Goal: Task Accomplishment & Management: Manage account settings

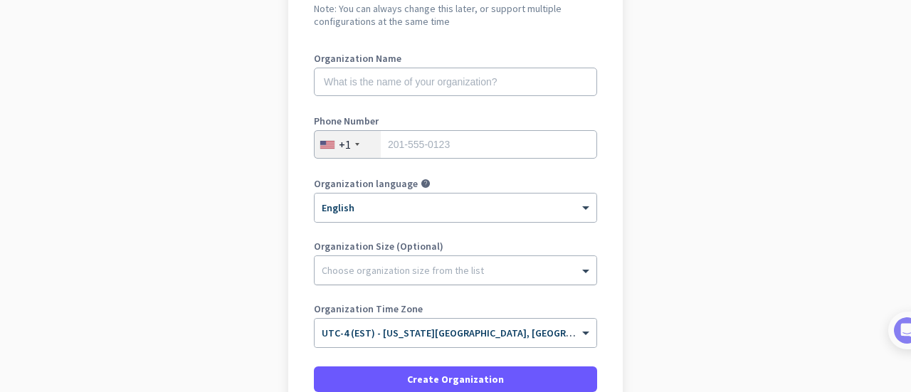
scroll to position [142, 0]
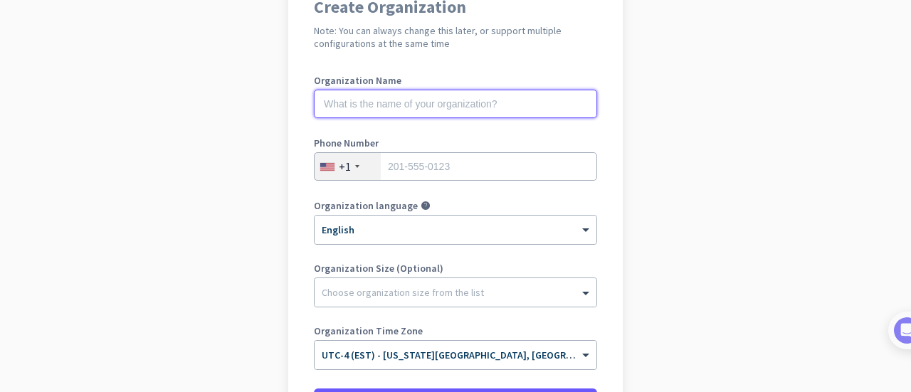
click at [381, 102] on input "text" at bounding box center [455, 104] width 283 height 28
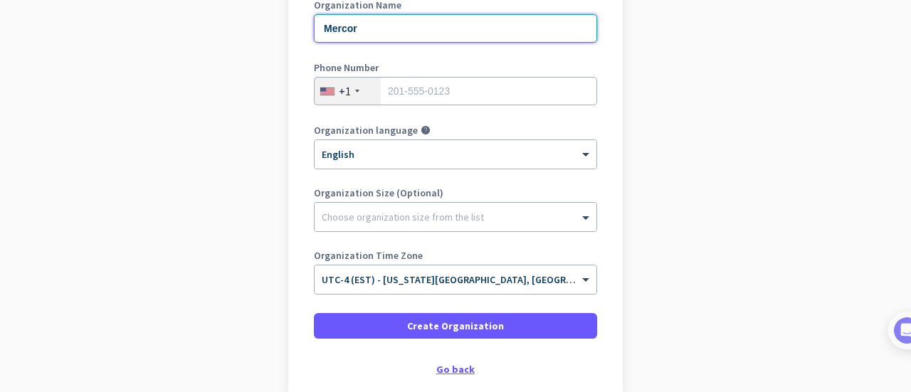
scroll to position [285, 0]
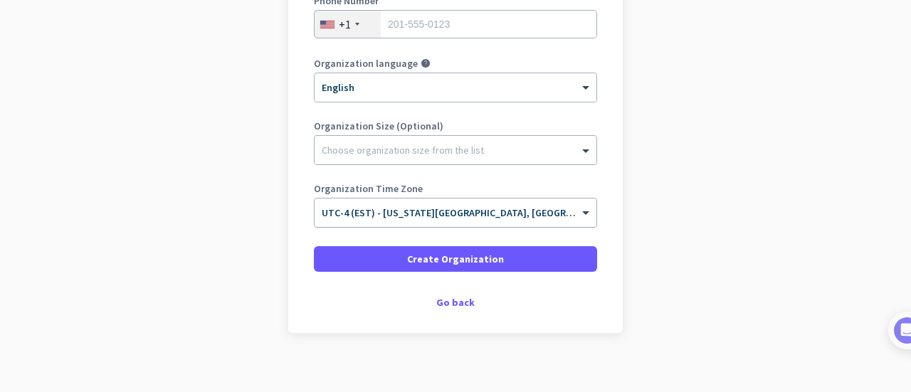
type input "Mercor"
click at [471, 216] on span "UTC-4 (EST) - [US_STATE][GEOGRAPHIC_DATA], [GEOGRAPHIC_DATA], [GEOGRAPHIC_DATA]…" at bounding box center [570, 212] width 496 height 13
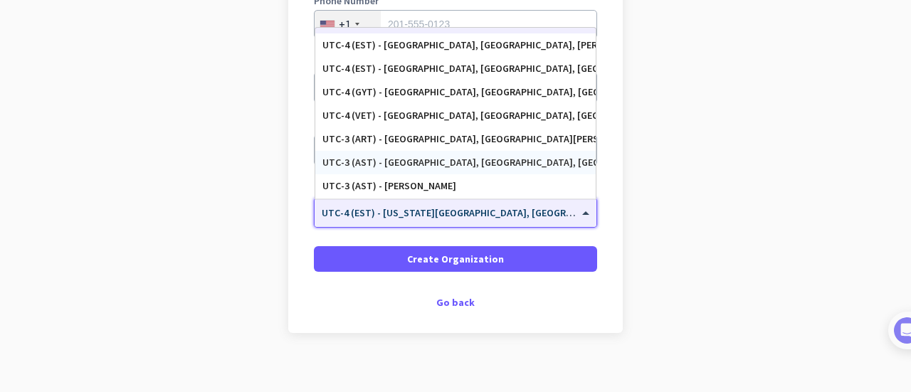
scroll to position [1645, 0]
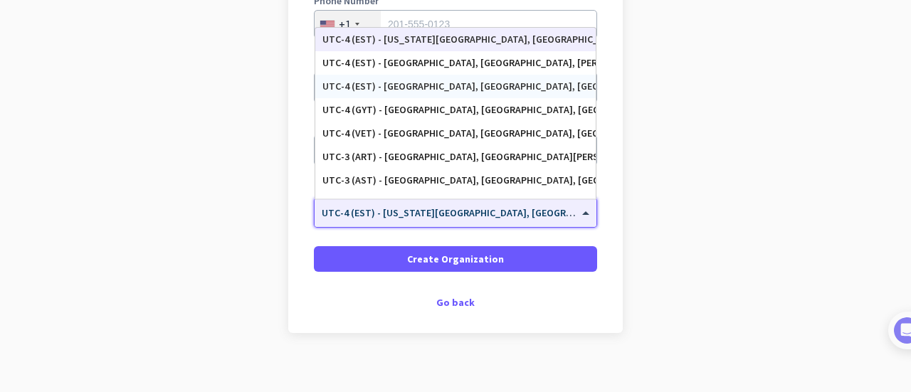
click at [435, 90] on div "UTC-4 (EST) - [GEOGRAPHIC_DATA], [GEOGRAPHIC_DATA], [GEOGRAPHIC_DATA], [GEOGRAP…" at bounding box center [456, 86] width 266 height 12
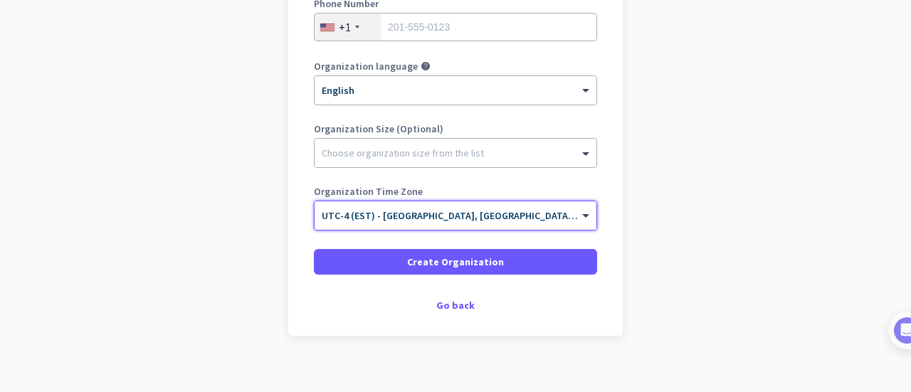
scroll to position [285, 0]
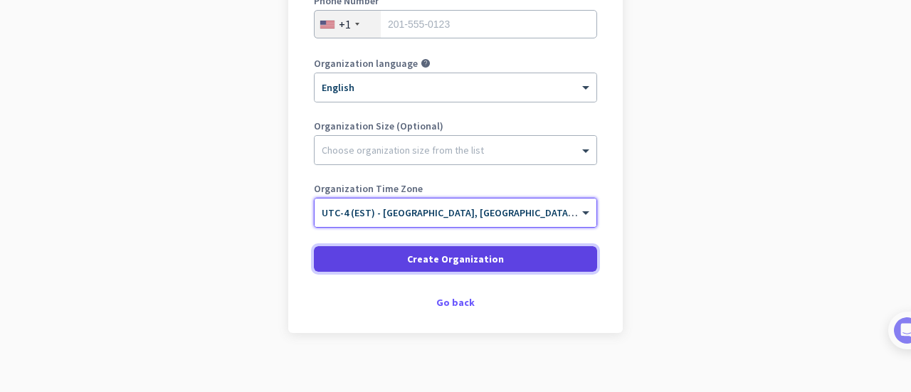
click at [407, 256] on span "Create Organization" at bounding box center [455, 259] width 97 height 14
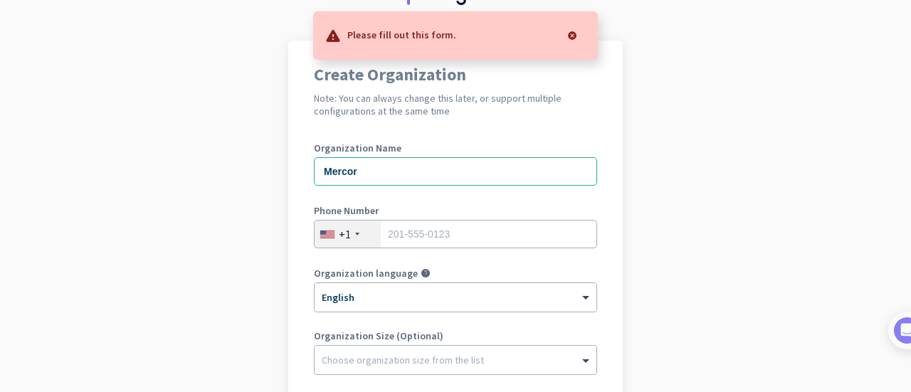
scroll to position [71, 0]
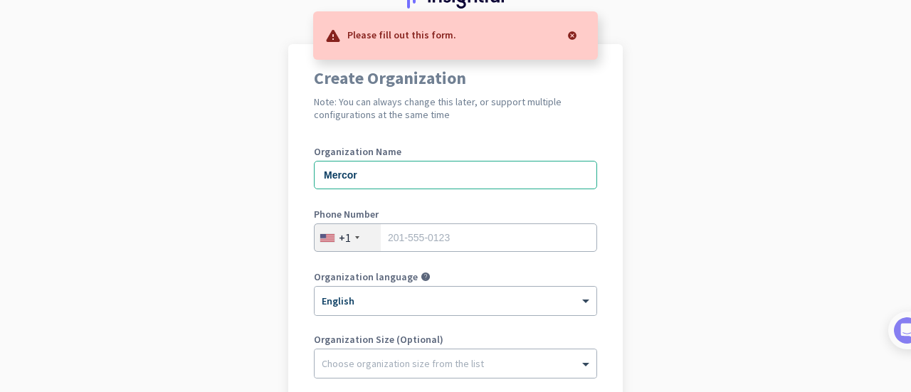
click at [350, 235] on div "+1" at bounding box center [348, 237] width 66 height 27
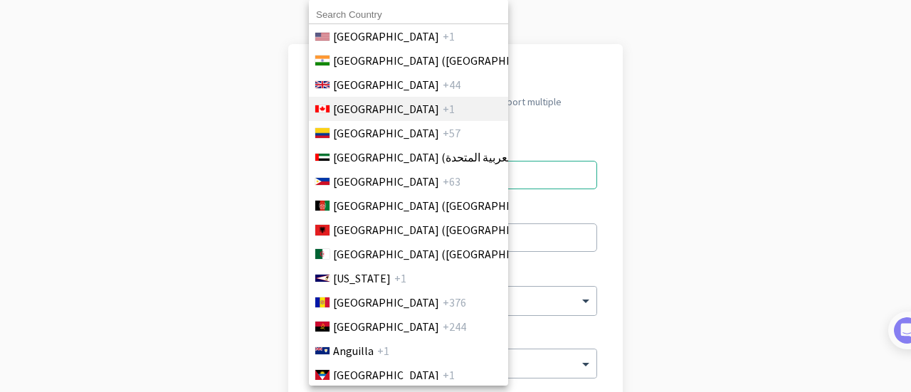
click at [333, 112] on span "[GEOGRAPHIC_DATA]" at bounding box center [386, 108] width 106 height 17
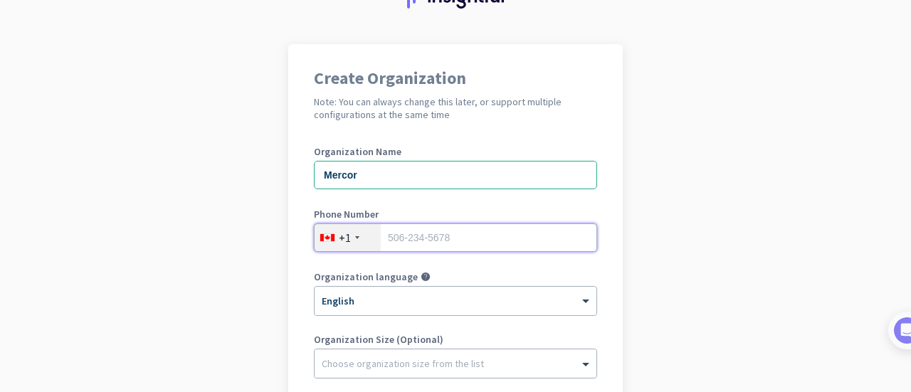
click at [402, 231] on input "tel" at bounding box center [455, 238] width 283 height 28
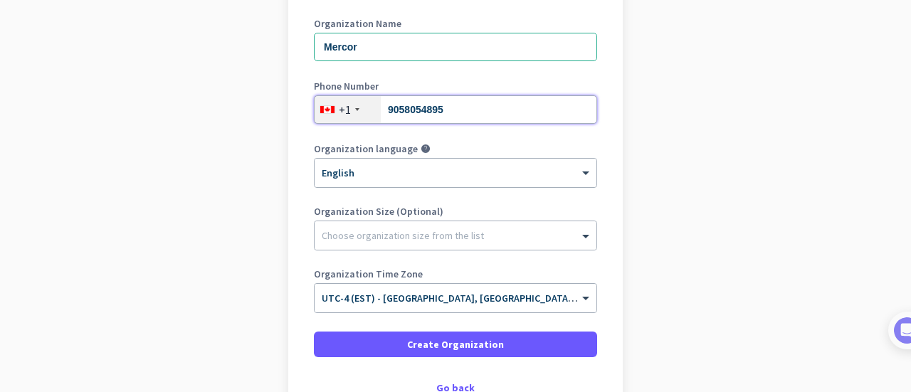
scroll to position [285, 0]
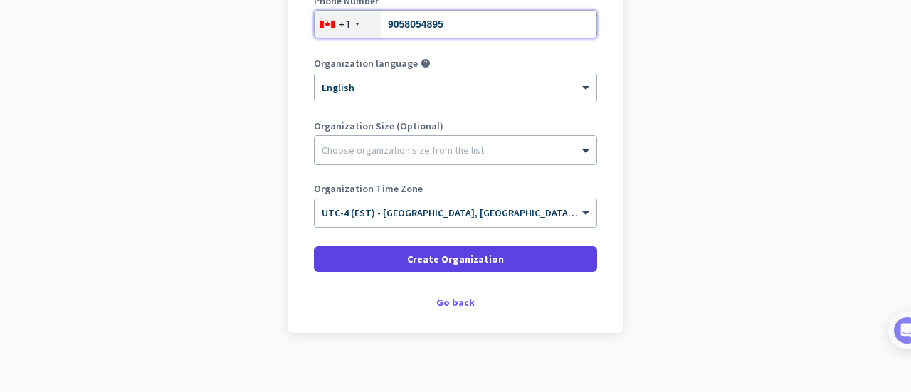
type input "9058054895"
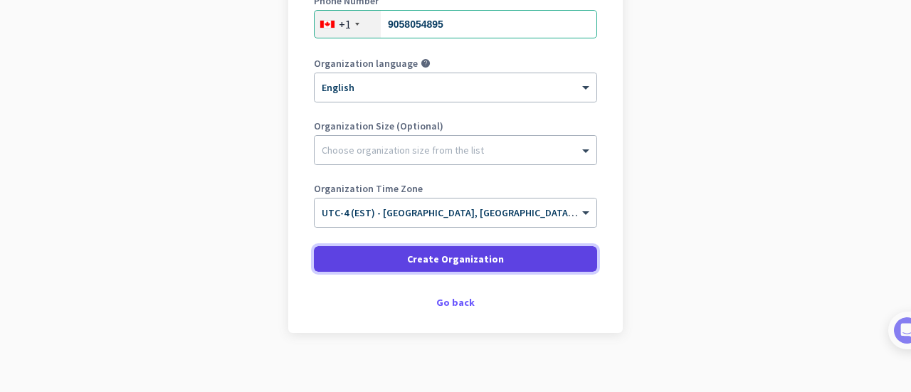
click at [469, 263] on span "Create Organization" at bounding box center [455, 259] width 97 height 14
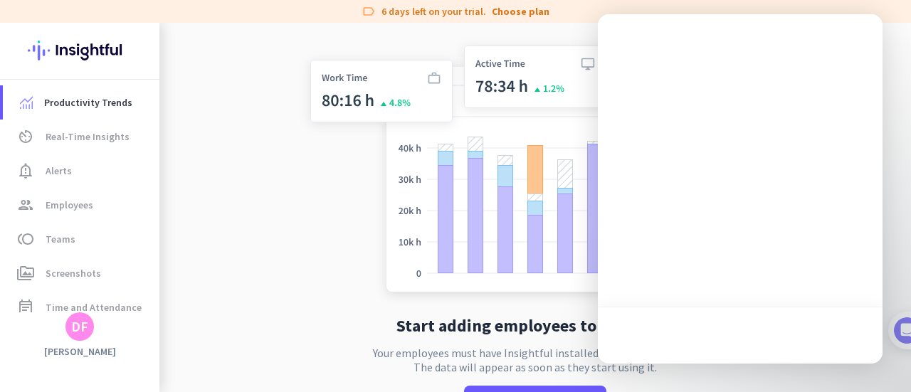
click at [268, 276] on app-no-employees "Start adding employees to Insightful Your employees must have Insightful instal…" at bounding box center [536, 236] width 752 height 427
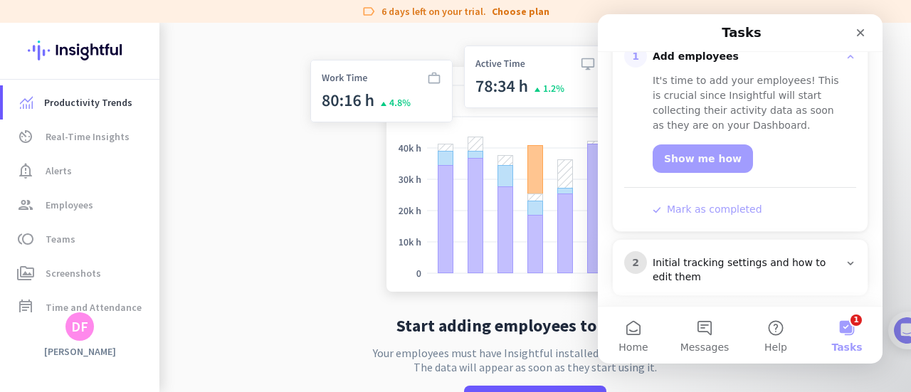
scroll to position [214, 0]
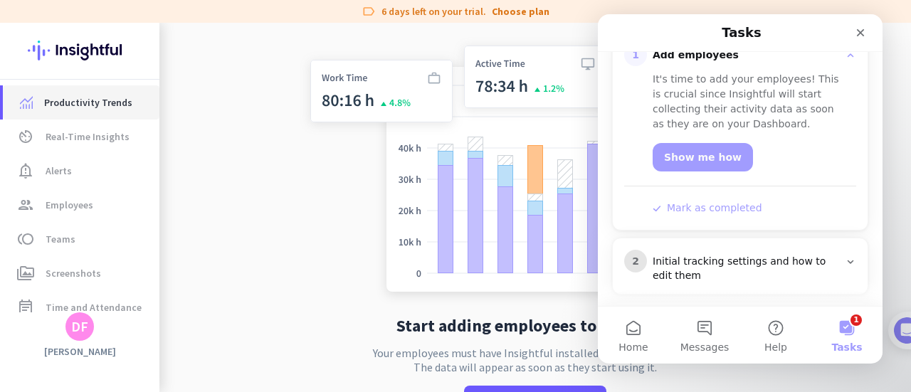
click at [78, 105] on span "Productivity Trends" at bounding box center [88, 102] width 88 height 17
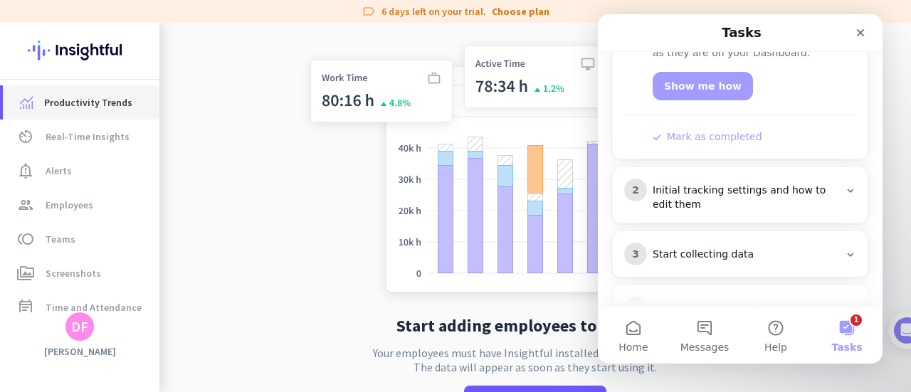
scroll to position [329, 0]
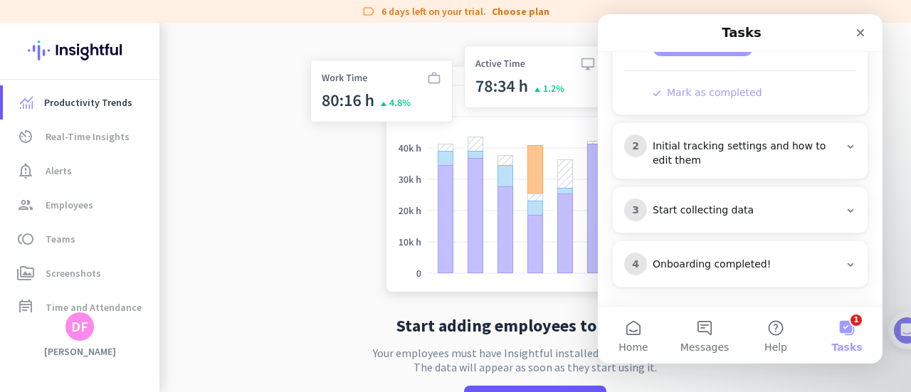
click at [206, 83] on app-no-employees "Start adding employees to Insightful Your employees must have Insightful instal…" at bounding box center [536, 236] width 752 height 427
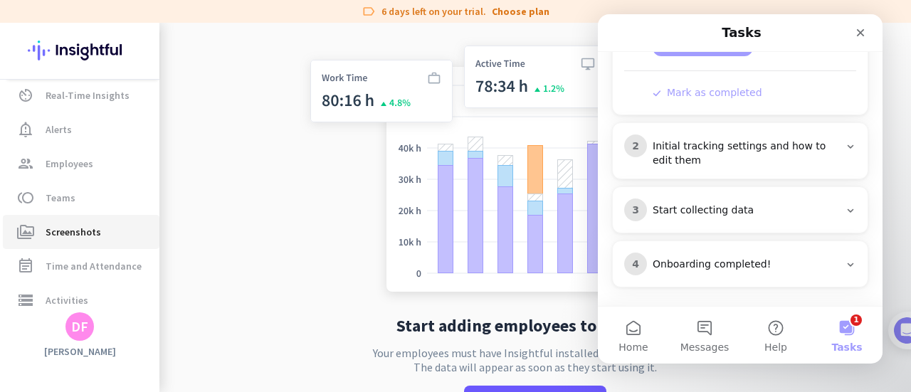
scroll to position [71, 0]
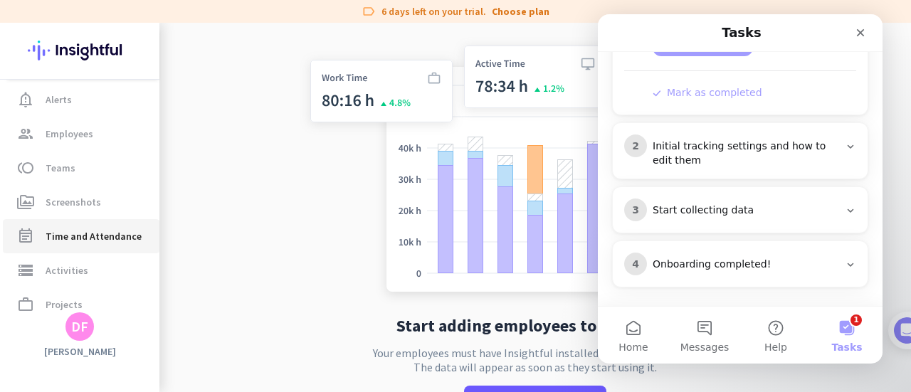
click at [75, 240] on span "Time and Attendance" at bounding box center [94, 236] width 96 height 17
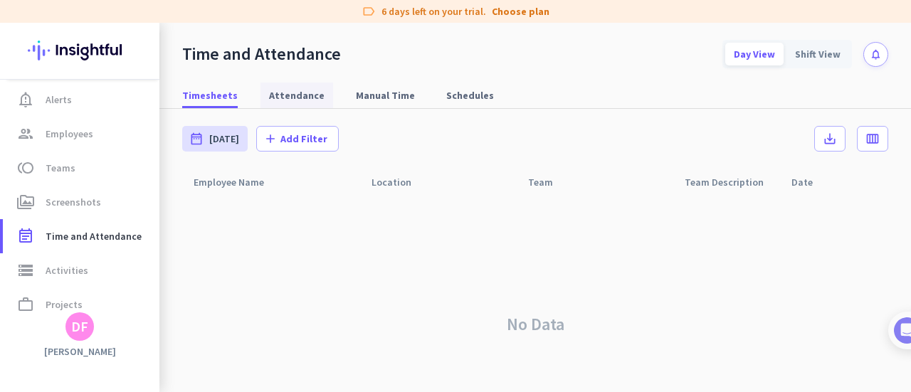
click at [285, 100] on span "Attendance" at bounding box center [297, 95] width 56 height 14
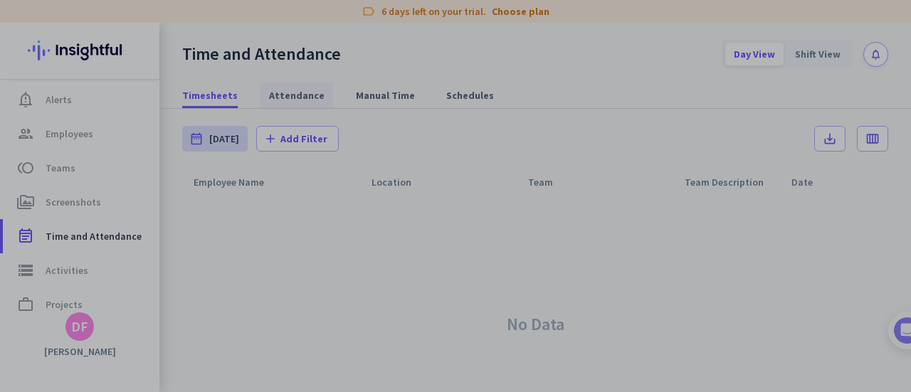
type input "[DATE] - [DATE]"
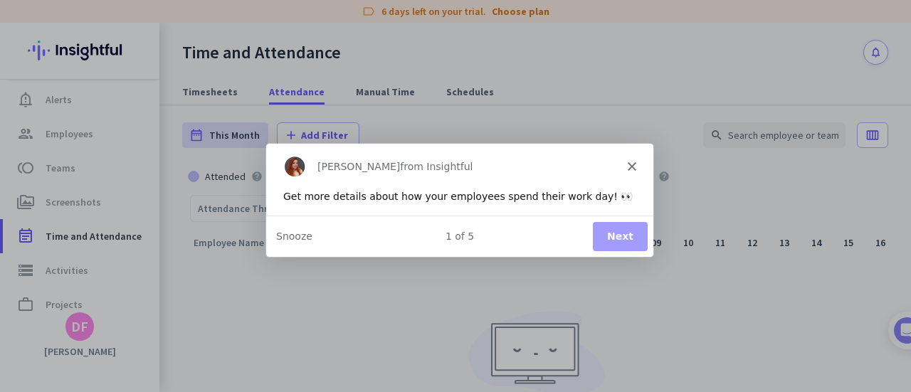
click at [617, 226] on button "Next" at bounding box center [619, 235] width 55 height 29
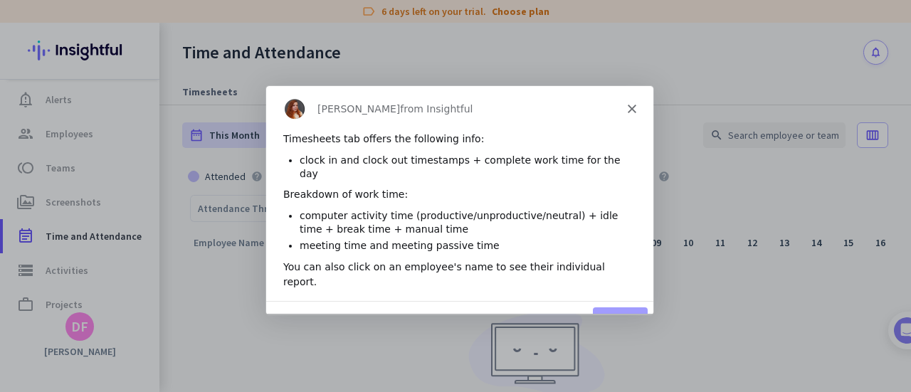
click at [632, 108] on polygon "Close" at bounding box center [631, 108] width 9 height 9
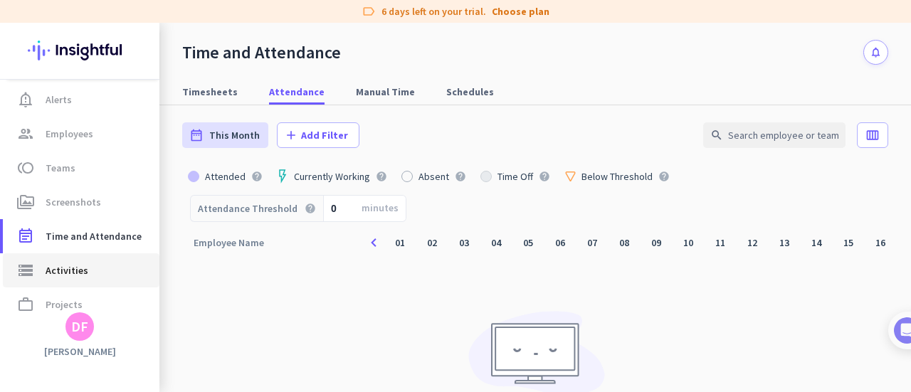
click at [75, 266] on span "Activities" at bounding box center [67, 270] width 43 height 17
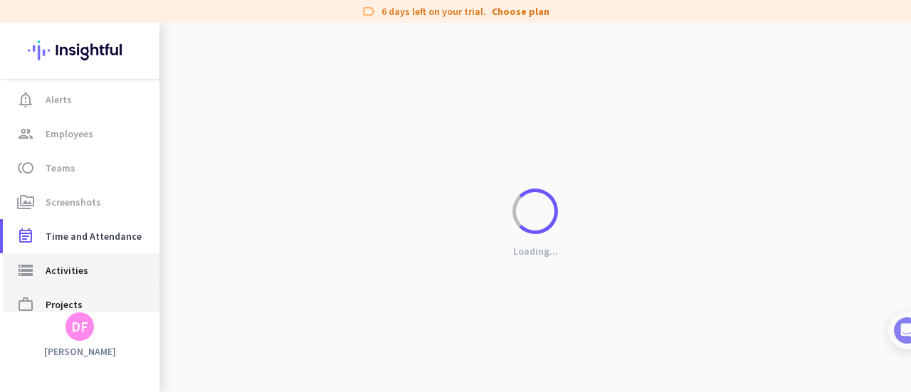
type input "[DATE]"
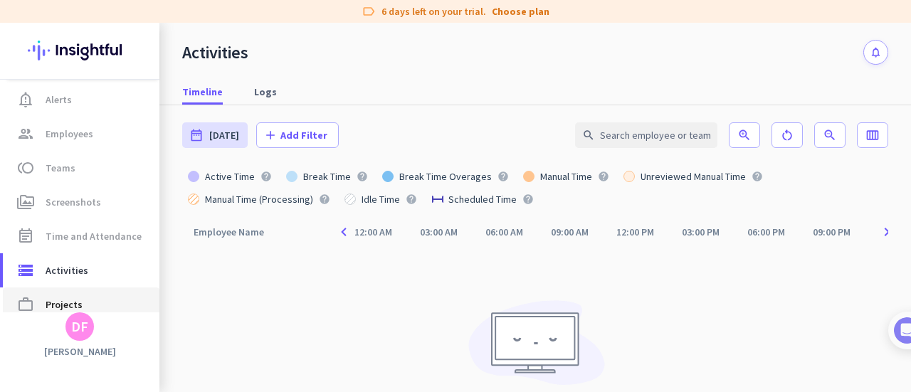
click at [59, 305] on span "Projects" at bounding box center [64, 304] width 37 height 17
type input "[DATE] - [DATE]"
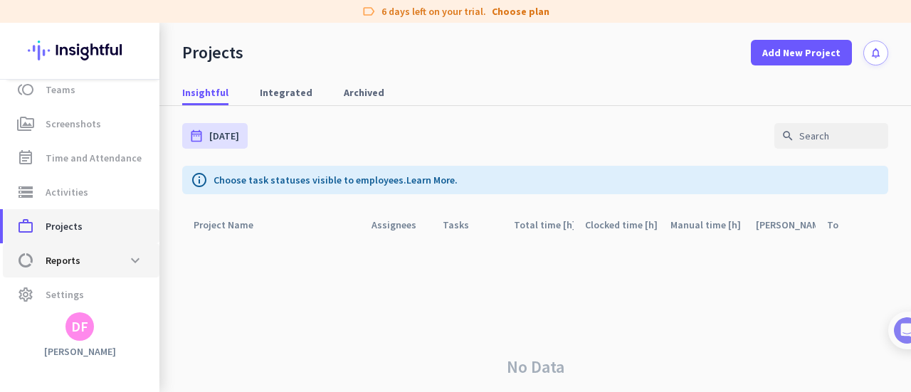
scroll to position [154, 0]
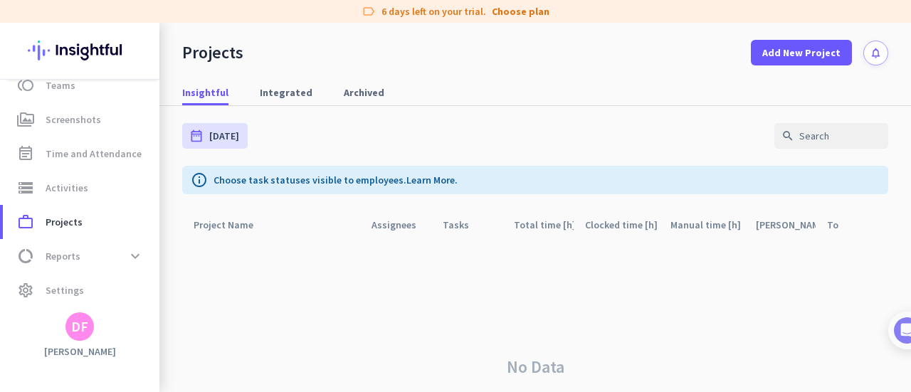
click at [77, 323] on div "DF" at bounding box center [79, 327] width 17 height 14
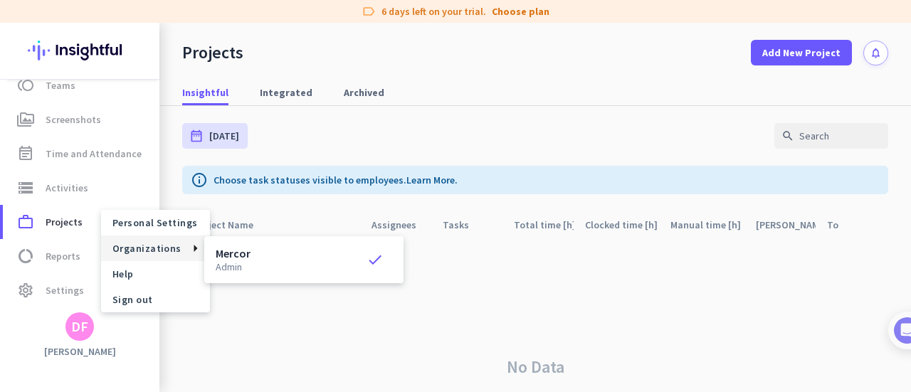
click at [44, 309] on div at bounding box center [455, 196] width 911 height 392
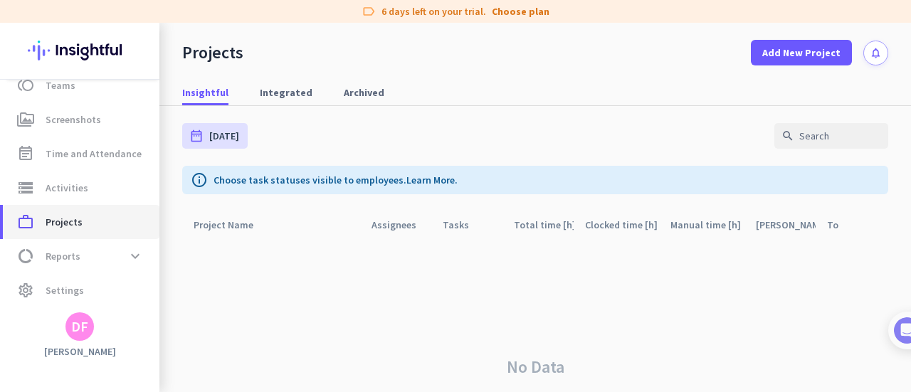
click at [51, 219] on span "Projects" at bounding box center [64, 222] width 37 height 17
click at [278, 94] on span "Integrated" at bounding box center [286, 92] width 53 height 14
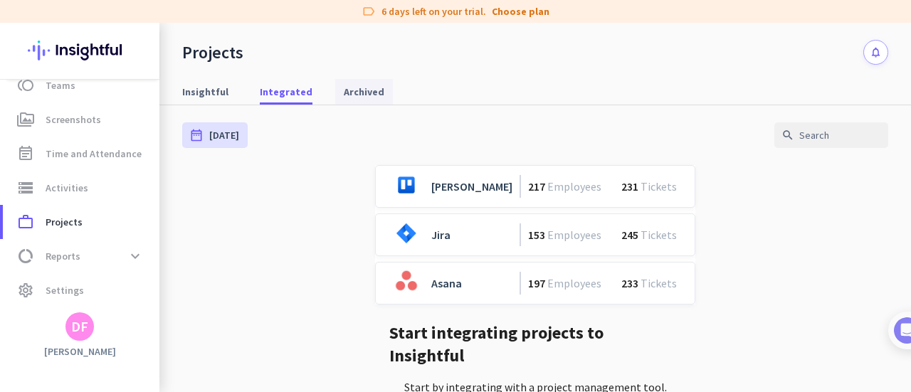
click at [349, 90] on span "Archived" at bounding box center [364, 92] width 41 height 14
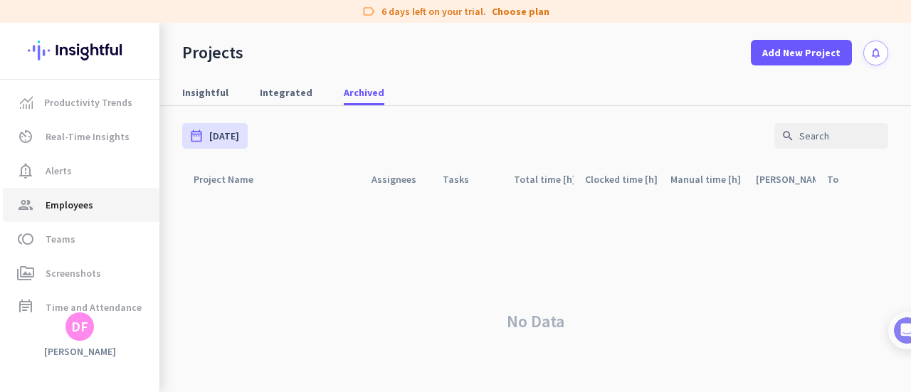
click at [94, 210] on span "group Employees" at bounding box center [81, 205] width 134 height 17
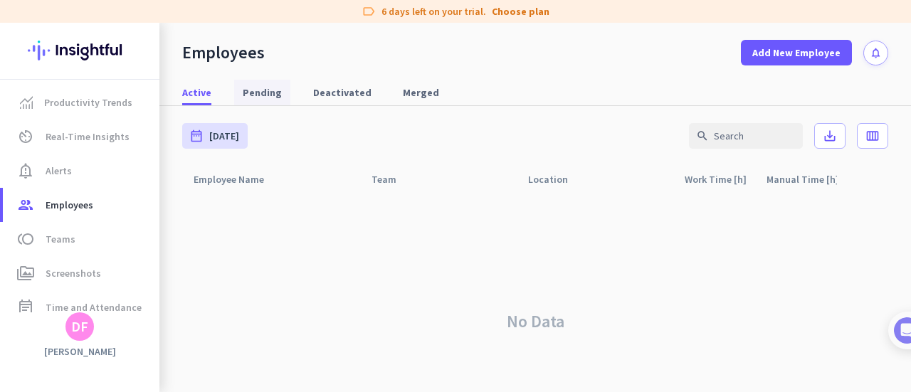
click at [269, 88] on span "Pending" at bounding box center [262, 92] width 39 height 14
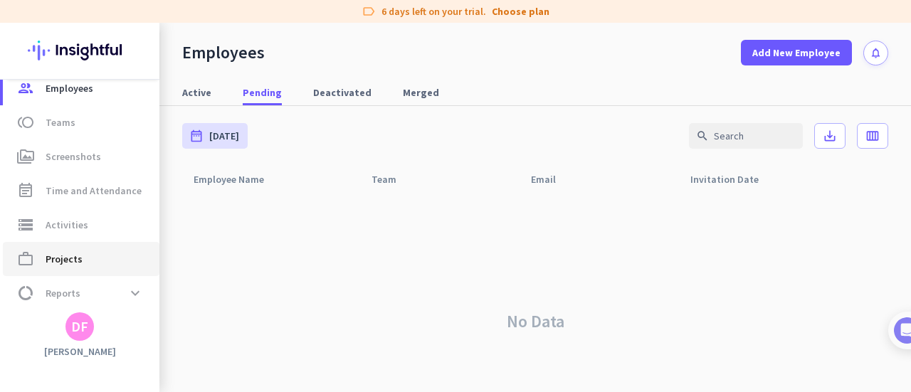
scroll to position [154, 0]
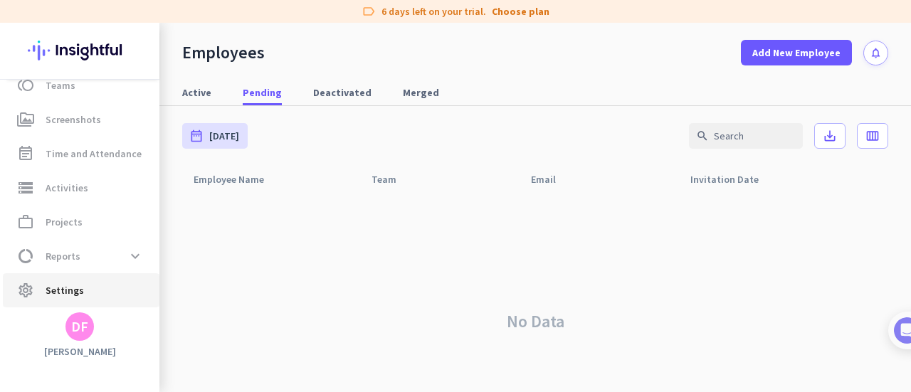
click at [58, 287] on span "Settings" at bounding box center [65, 290] width 38 height 17
